Goal: Navigation & Orientation: Find specific page/section

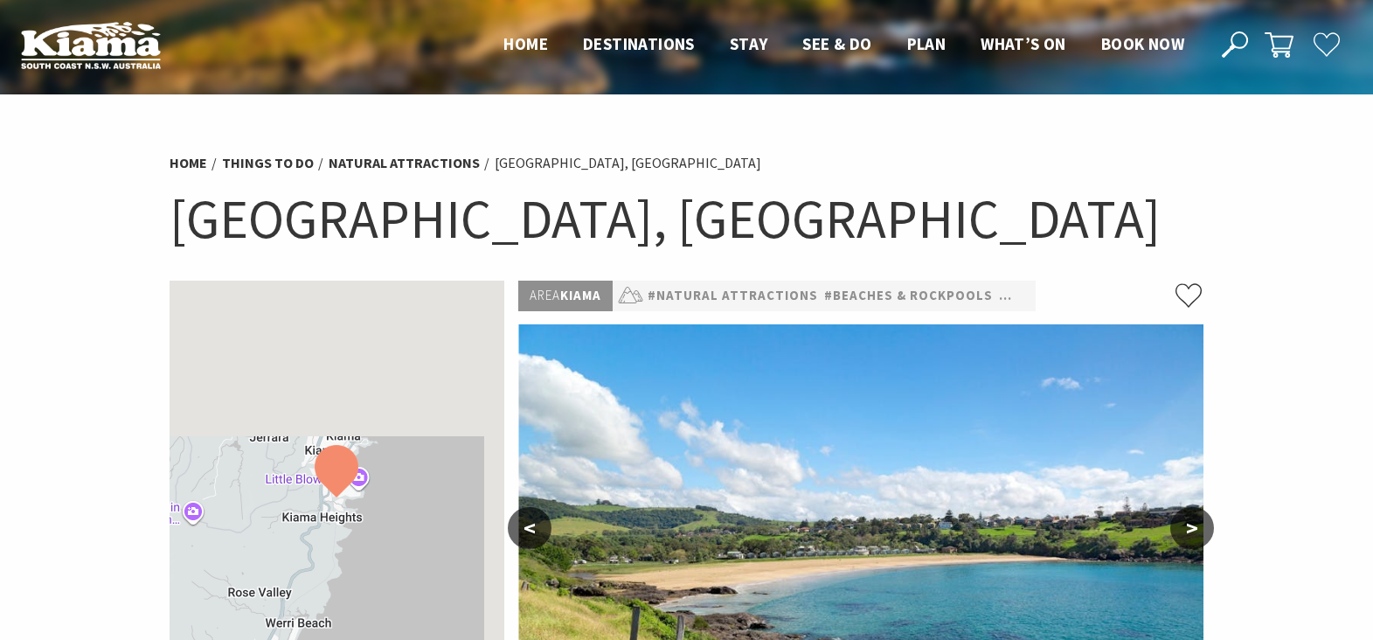
scroll to position [261, 0]
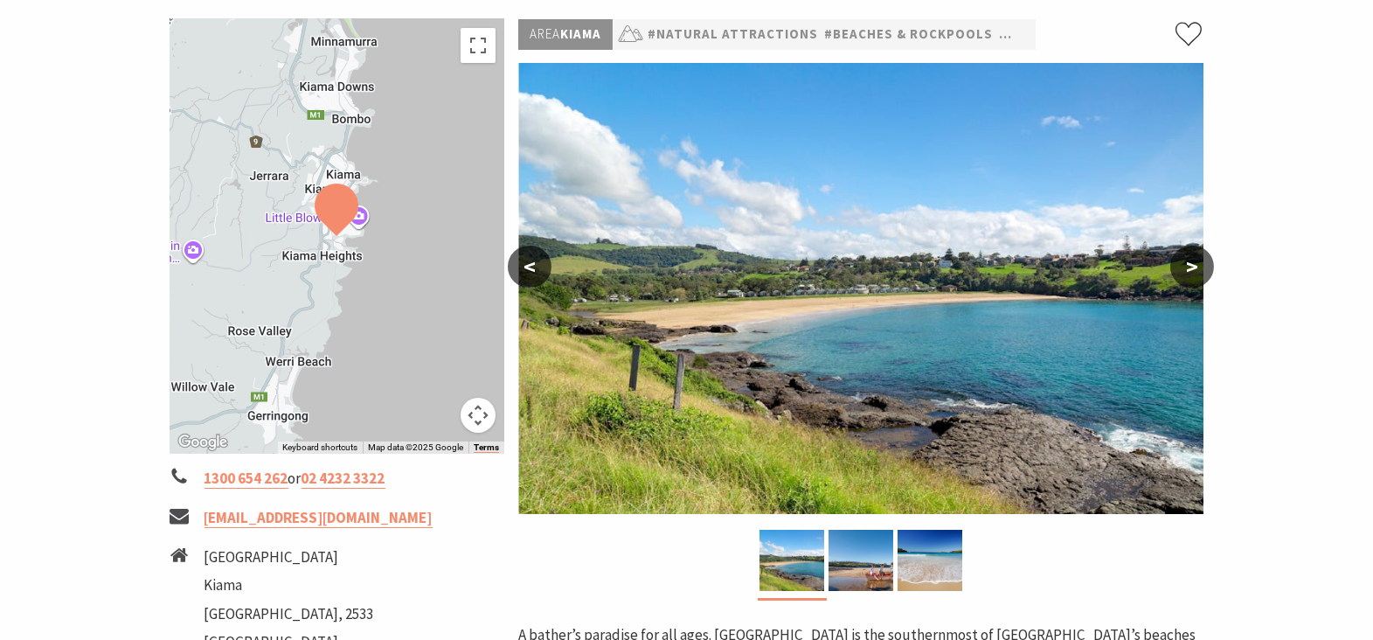
click at [1190, 267] on button ">" at bounding box center [1192, 267] width 44 height 42
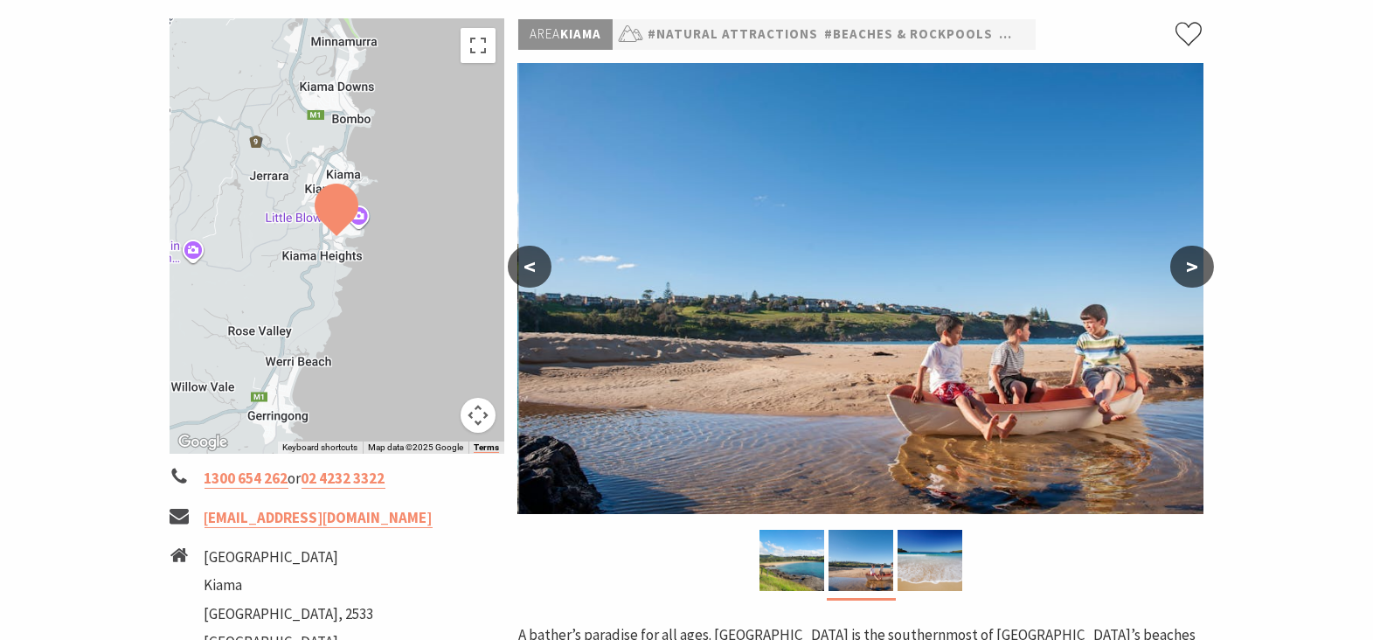
click at [1189, 267] on button ">" at bounding box center [1192, 267] width 44 height 42
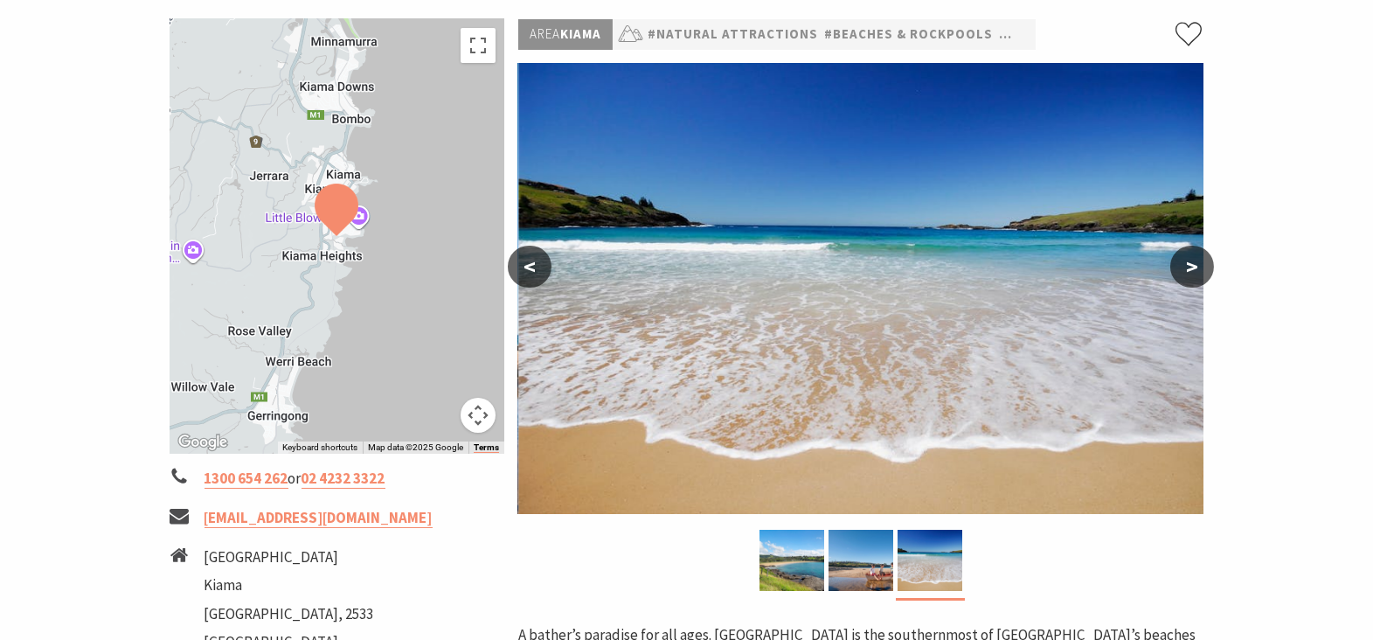
click at [1189, 267] on button ">" at bounding box center [1192, 267] width 44 height 42
click at [1177, 273] on button ">" at bounding box center [1192, 267] width 44 height 42
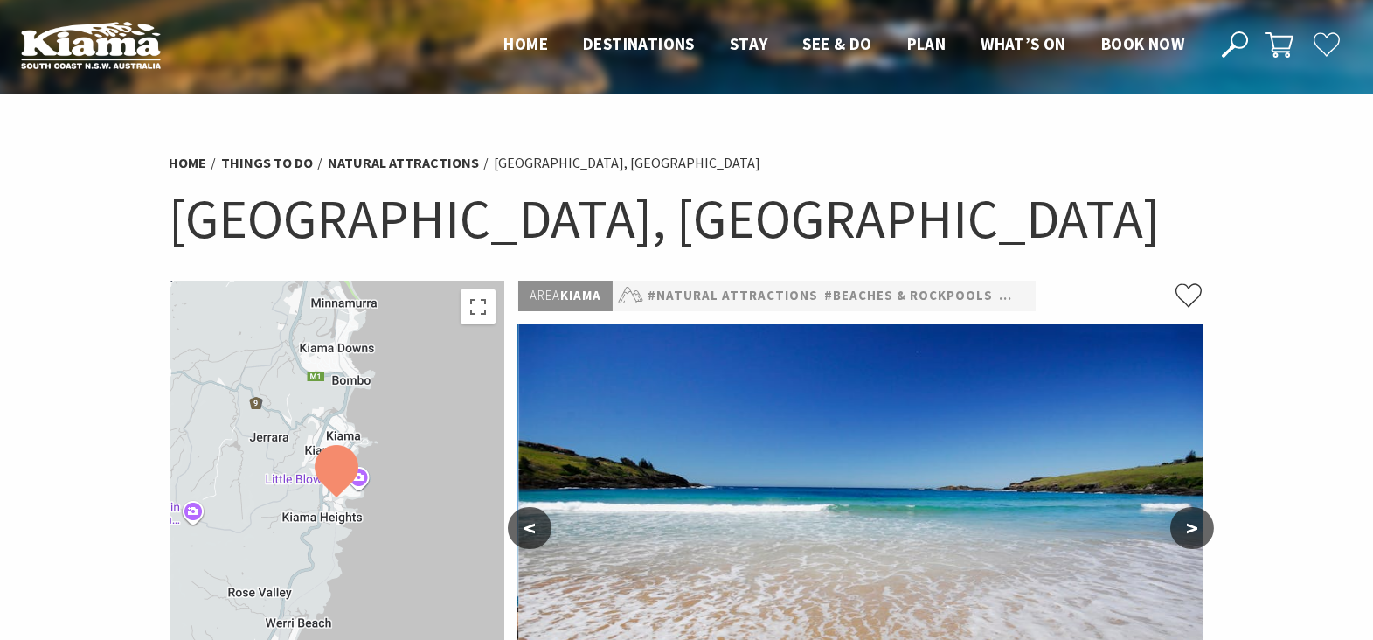
scroll to position [0, 0]
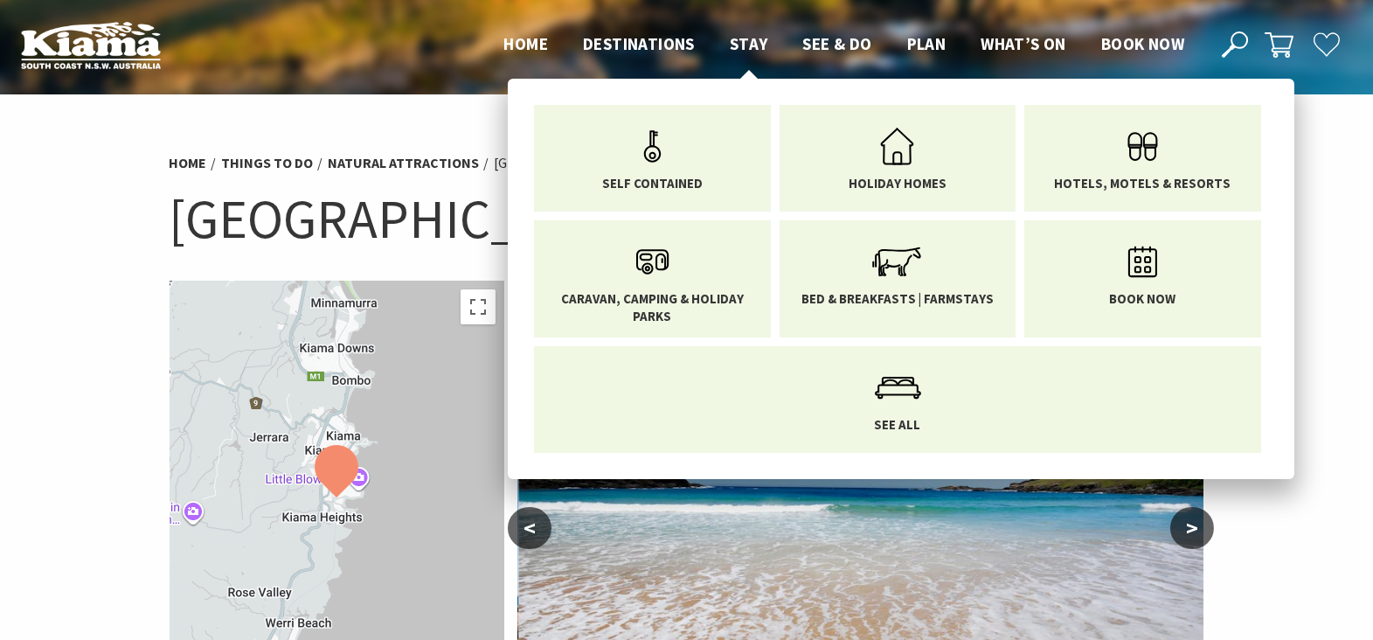
click at [739, 47] on span "Stay" at bounding box center [749, 43] width 38 height 21
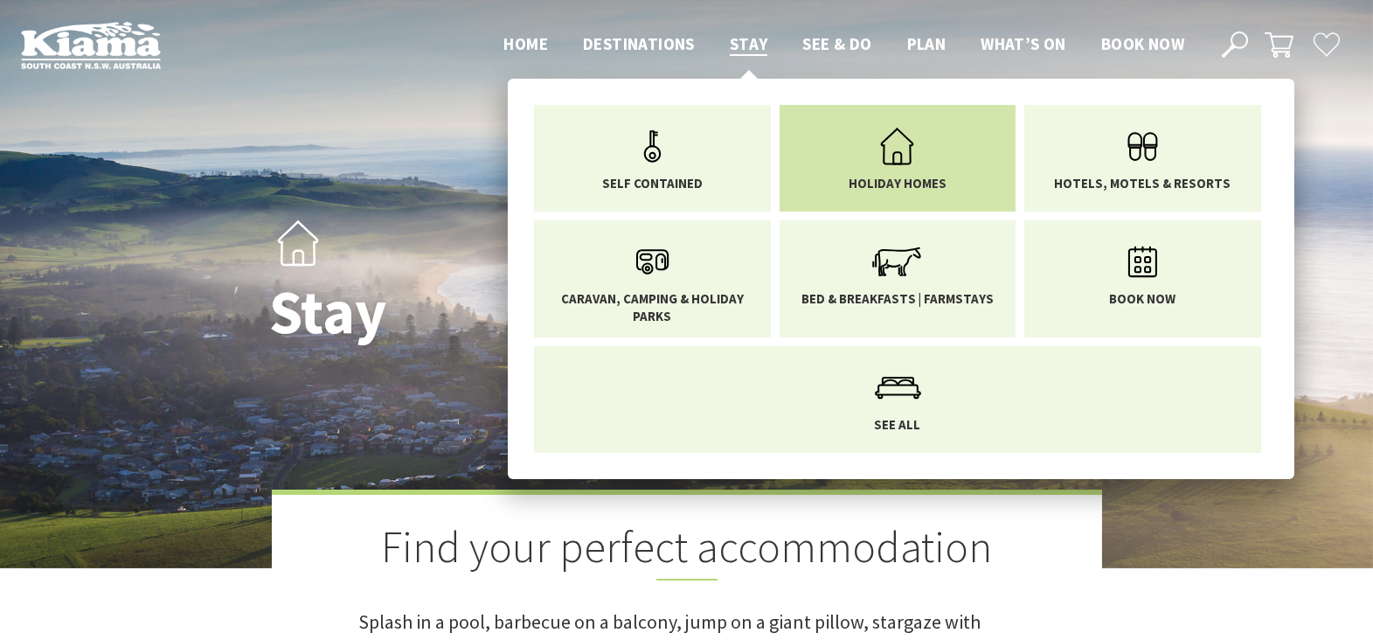
click at [885, 171] on icon "Main Menu" at bounding box center [897, 146] width 57 height 57
